Goal: Check status: Check status

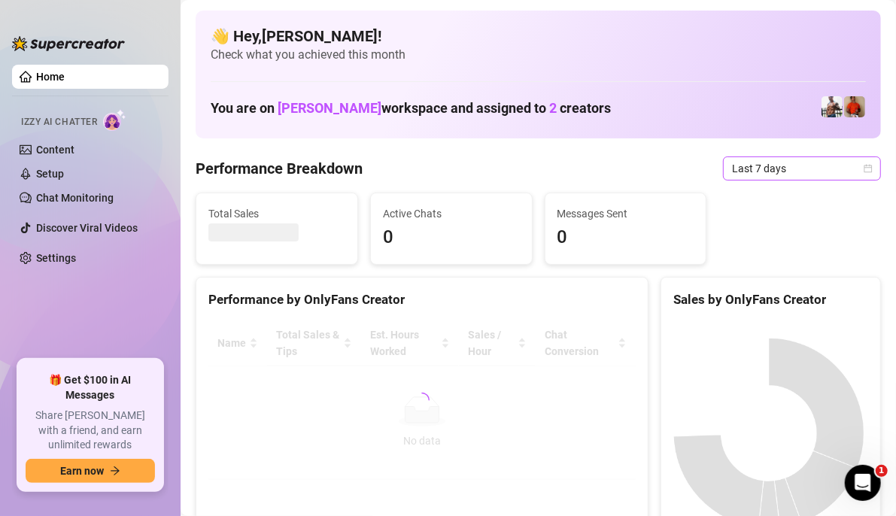
click at [796, 173] on span "Last 7 days" at bounding box center [802, 168] width 140 height 23
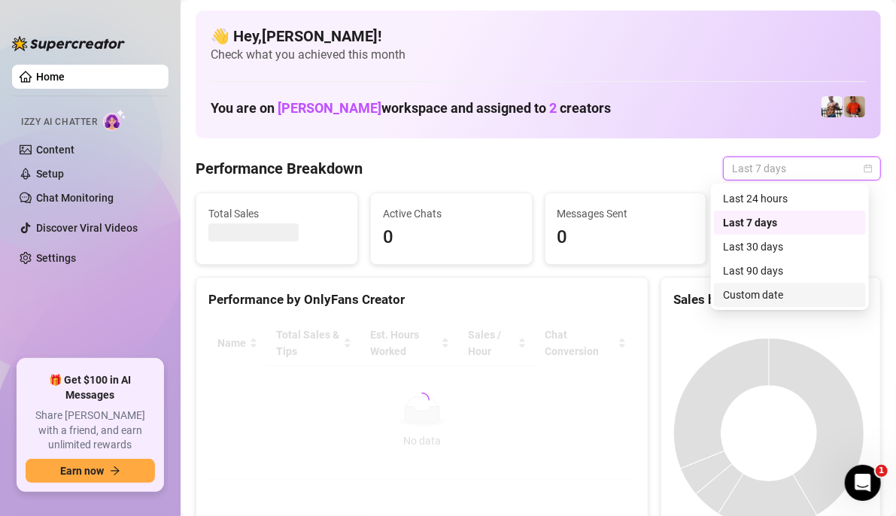
click at [790, 295] on div "Custom date" at bounding box center [790, 295] width 134 height 17
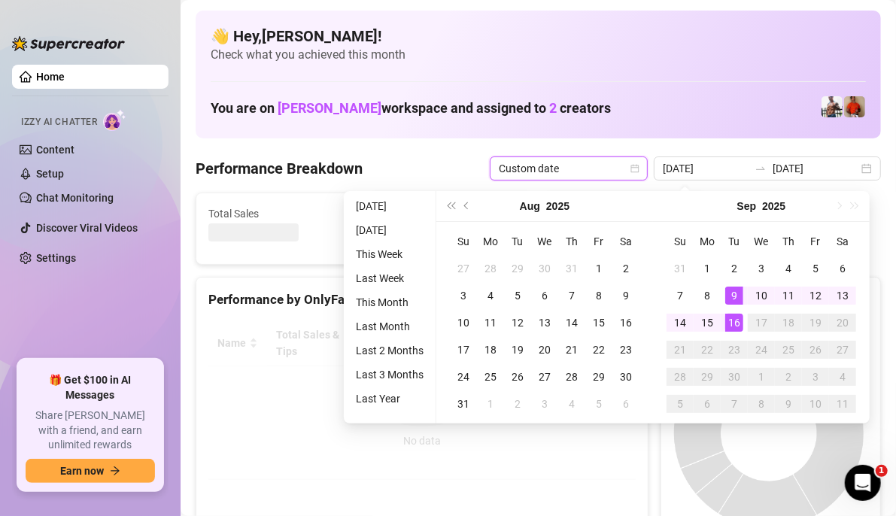
type input "[DATE]"
click at [734, 322] on div "16" at bounding box center [734, 323] width 18 height 18
click at [734, 322] on canvas at bounding box center [768, 433] width 191 height 226
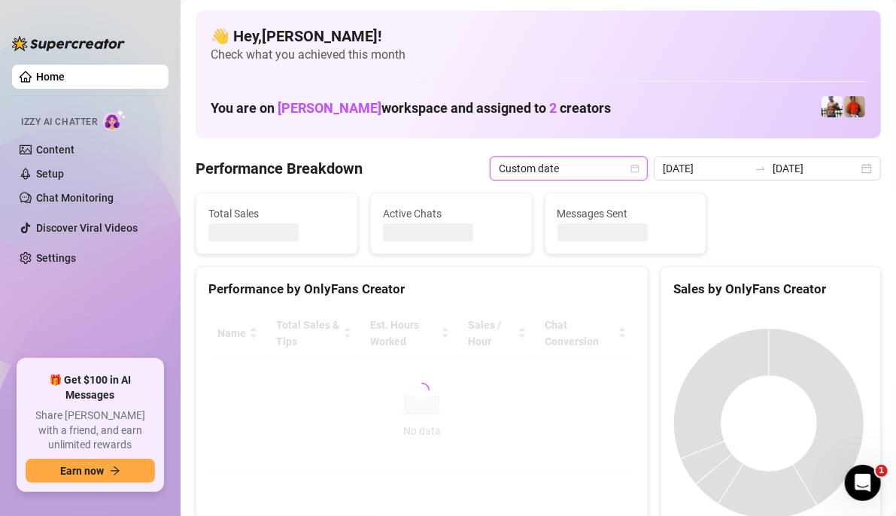
type input "[DATE]"
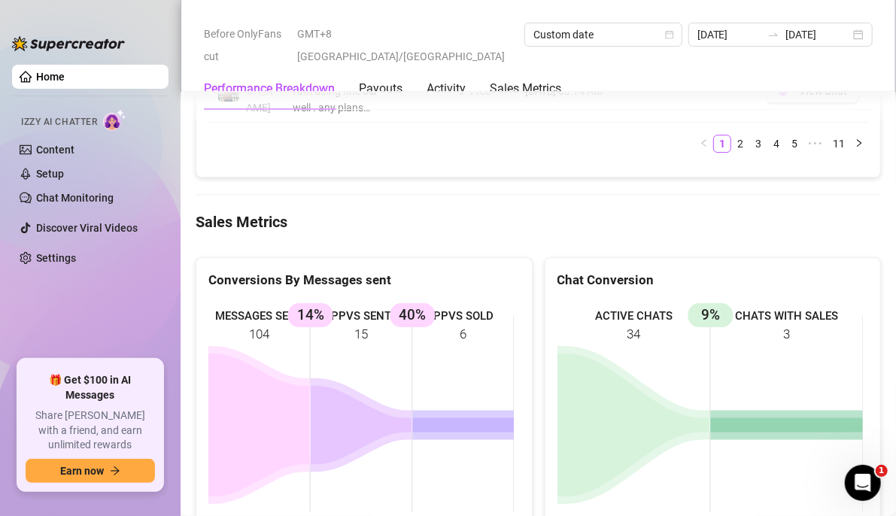
scroll to position [2181, 0]
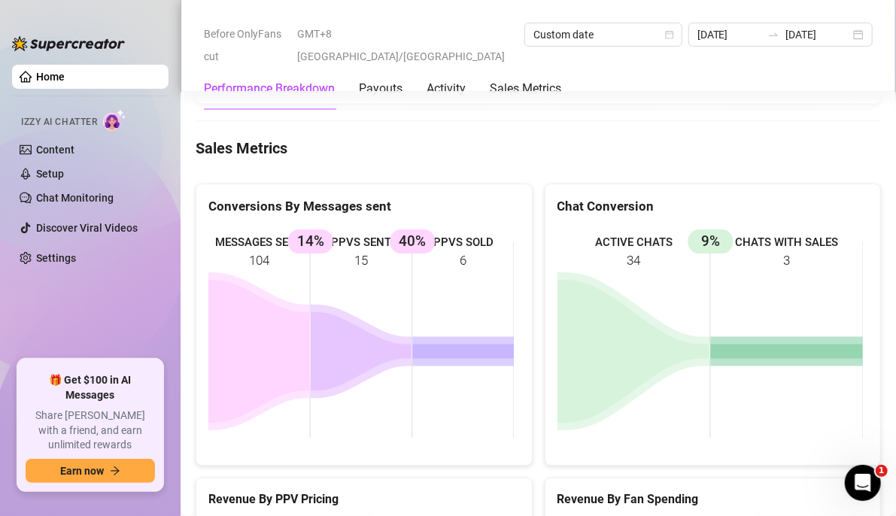
drag, startPoint x: 471, startPoint y: 256, endPoint x: 422, endPoint y: 253, distance: 49.0
click at [422, 253] on rect at bounding box center [360, 340] width 305 height 226
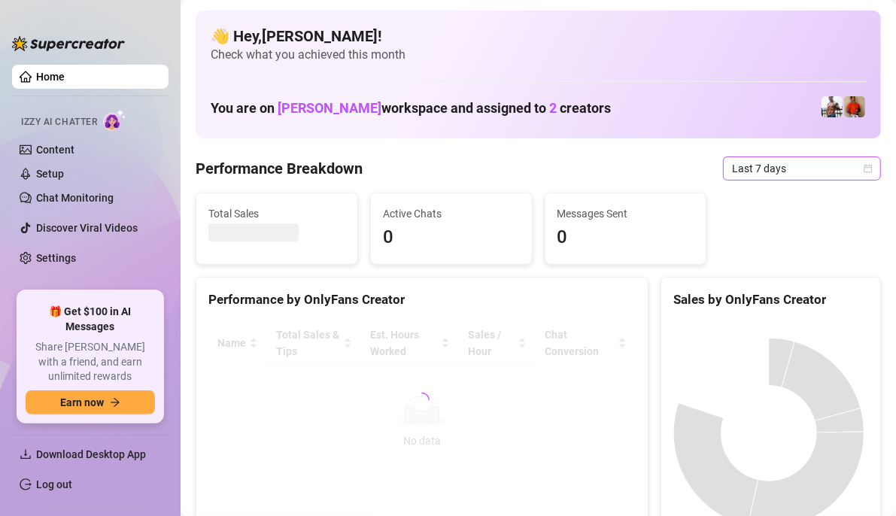
click at [863, 170] on icon "calendar" at bounding box center [867, 168] width 9 height 9
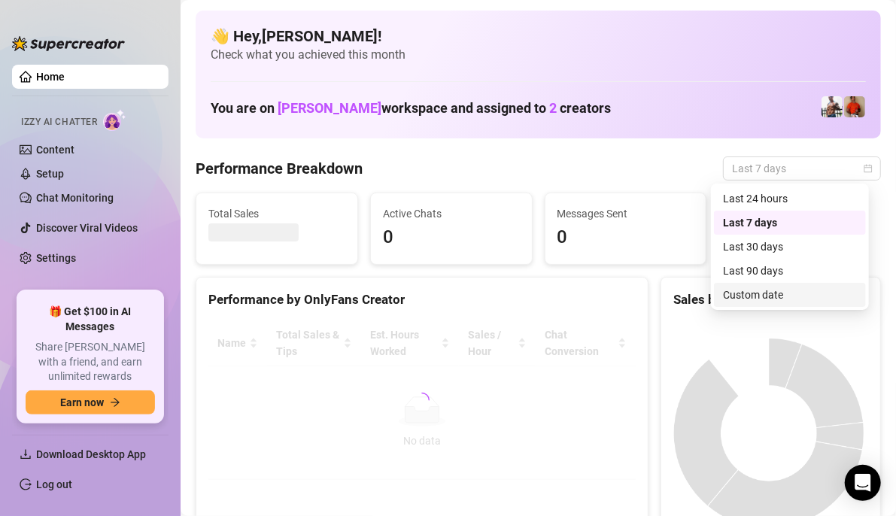
click at [747, 303] on div "Custom date" at bounding box center [790, 295] width 152 height 24
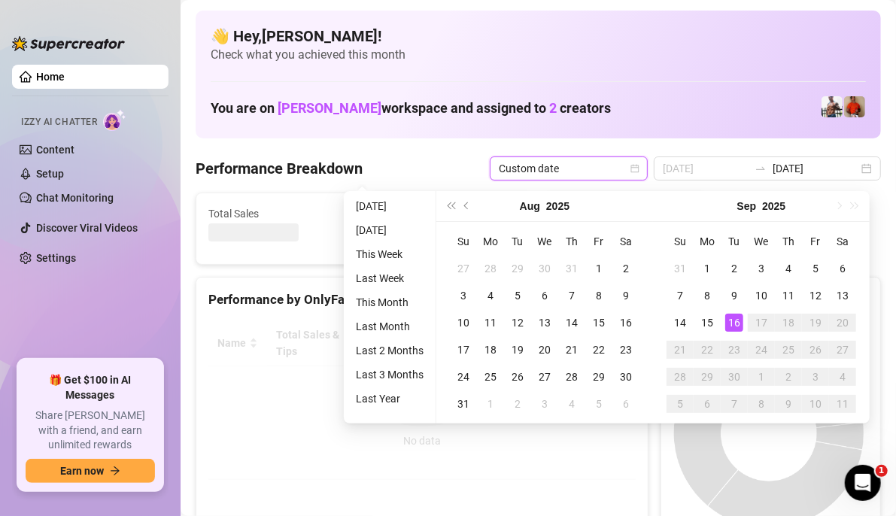
type input "[DATE]"
click at [736, 320] on div "16" at bounding box center [734, 323] width 18 height 18
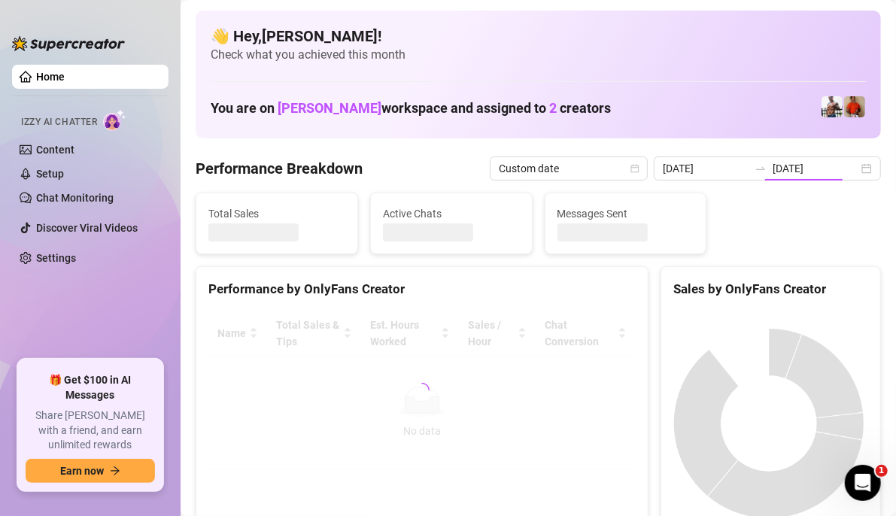
type input "[DATE]"
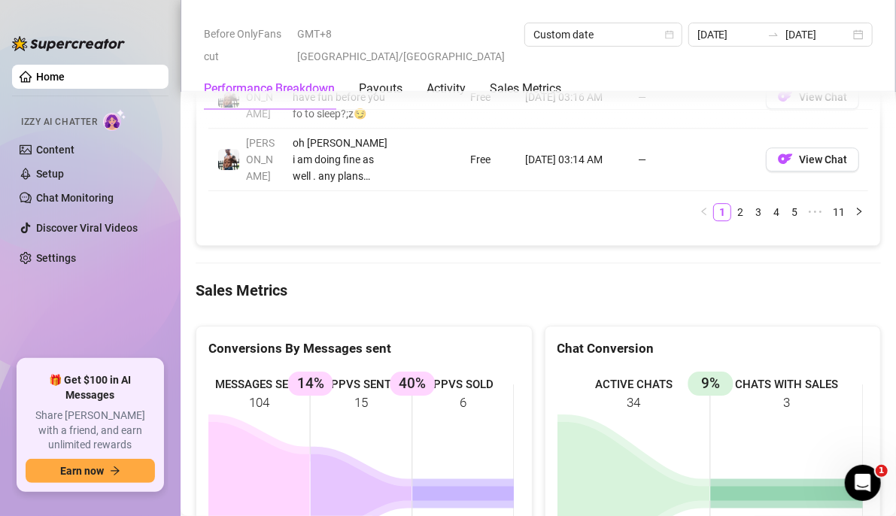
scroll to position [2106, 0]
